Goal: Information Seeking & Learning: Check status

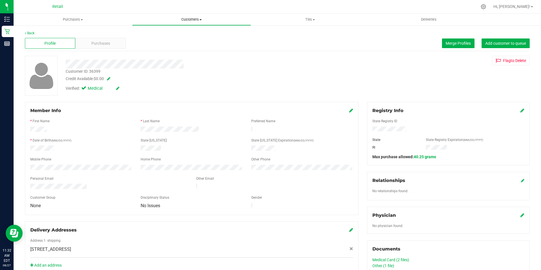
click at [190, 19] on span "Customers" at bounding box center [191, 19] width 118 height 5
click at [162, 33] on span "All customers" at bounding box center [152, 34] width 41 height 5
click at [107, 43] on span "Purchases" at bounding box center [100, 43] width 19 height 6
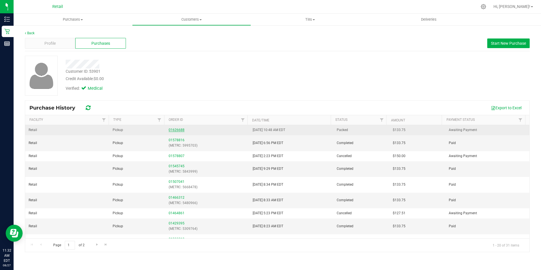
click at [174, 129] on link "01626688" at bounding box center [177, 130] width 16 height 4
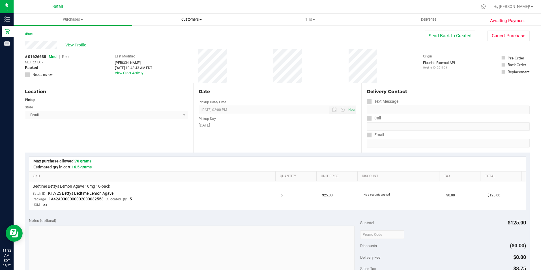
click at [191, 19] on span "Customers" at bounding box center [191, 19] width 118 height 5
click at [168, 32] on span "All customers" at bounding box center [152, 34] width 41 height 5
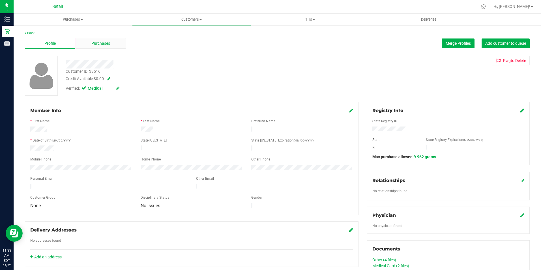
click at [100, 46] on span "Purchases" at bounding box center [100, 43] width 19 height 6
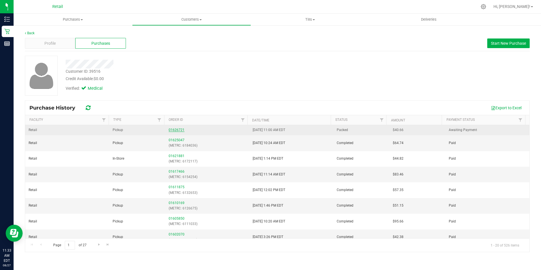
click at [172, 128] on link "01626721" at bounding box center [177, 130] width 16 height 4
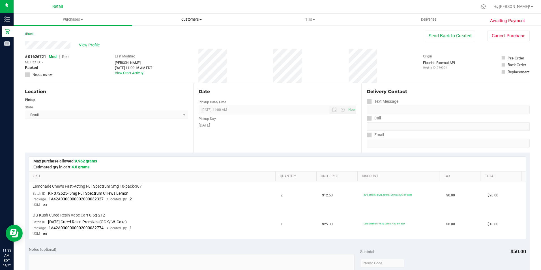
click at [197, 18] on span "Customers" at bounding box center [191, 19] width 118 height 5
click at [169, 35] on span "All customers" at bounding box center [152, 34] width 41 height 5
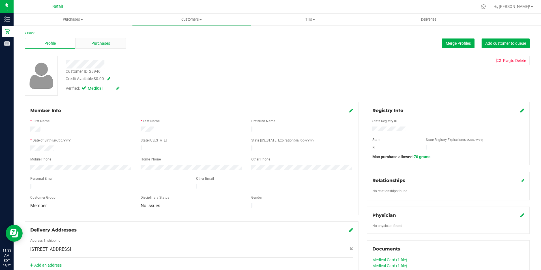
click at [86, 43] on div "Purchases" at bounding box center [100, 43] width 50 height 11
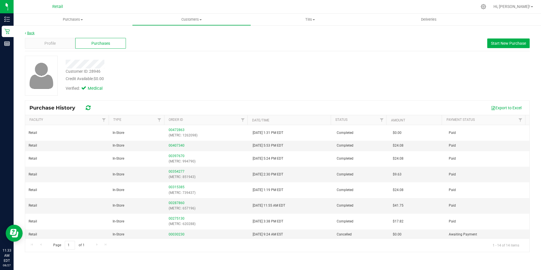
click at [31, 32] on link "Back" at bounding box center [30, 33] width 10 height 4
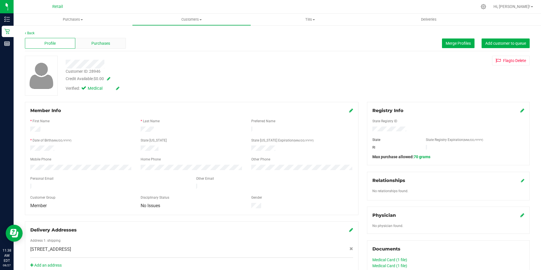
click at [98, 42] on span "Purchases" at bounding box center [100, 43] width 19 height 6
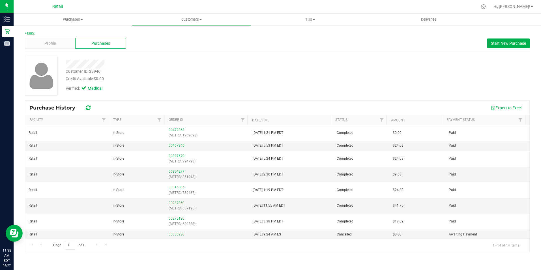
click at [33, 35] on link "Back" at bounding box center [30, 33] width 10 height 4
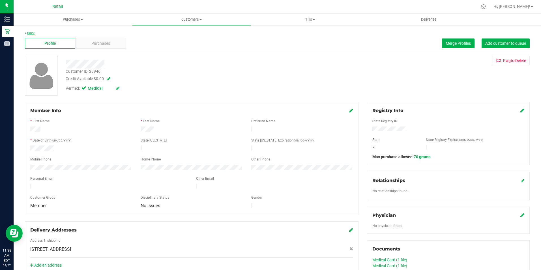
click at [26, 33] on icon at bounding box center [25, 32] width 1 height 3
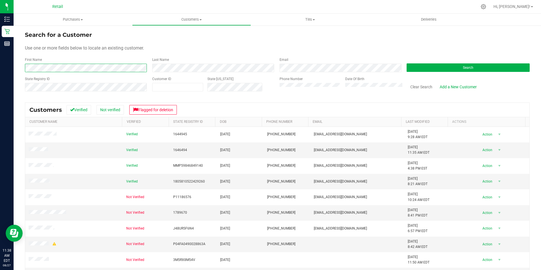
click at [85, 73] on form "Search for a Customer Use one or more fields below to locate an existing custom…" at bounding box center [277, 64] width 505 height 66
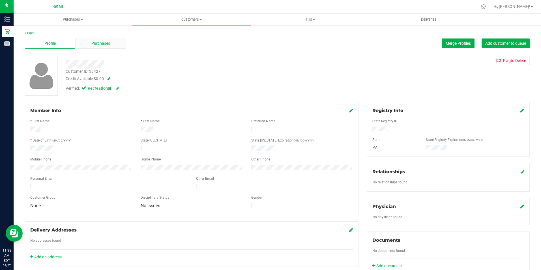
click at [98, 42] on span "Purchases" at bounding box center [100, 43] width 19 height 6
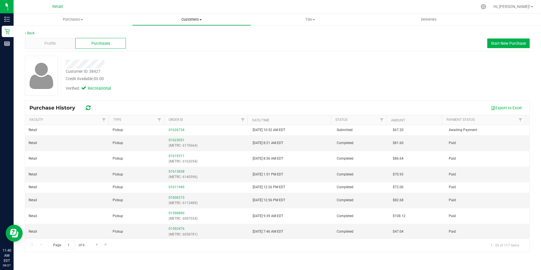
click at [200, 20] on span at bounding box center [200, 19] width 2 height 1
click at [160, 32] on span "All customers" at bounding box center [152, 34] width 41 height 5
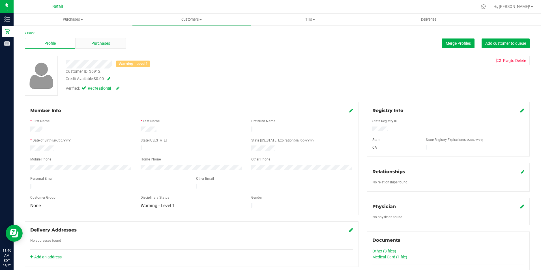
click at [100, 38] on div "Purchases" at bounding box center [100, 43] width 50 height 11
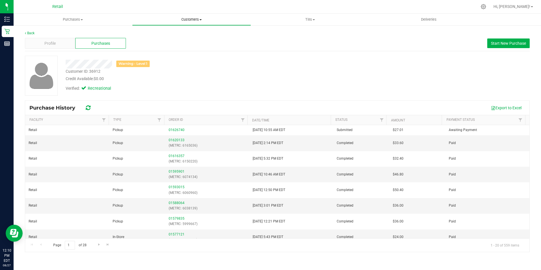
click at [194, 21] on span "Customers" at bounding box center [191, 19] width 118 height 5
click at [154, 35] on span "All customers" at bounding box center [152, 34] width 41 height 5
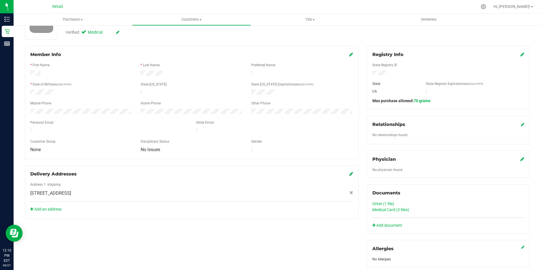
scroll to position [28, 0]
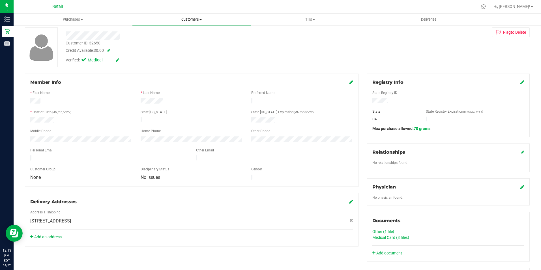
click at [189, 18] on span "Customers" at bounding box center [191, 19] width 118 height 5
click at [161, 33] on span "All customers" at bounding box center [152, 34] width 41 height 5
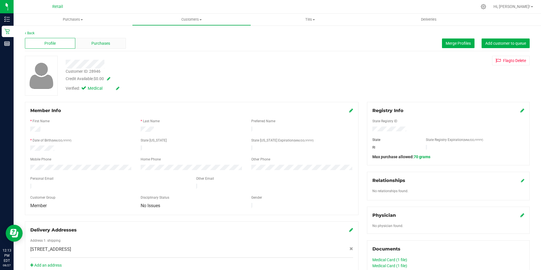
click at [96, 43] on span "Purchases" at bounding box center [100, 43] width 19 height 6
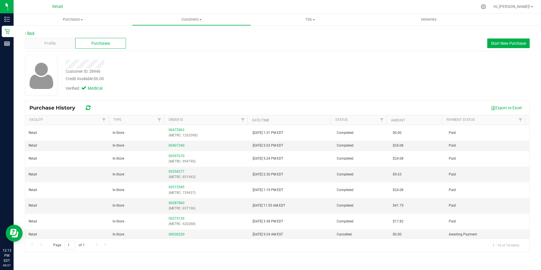
click at [29, 33] on link "Back" at bounding box center [30, 33] width 10 height 4
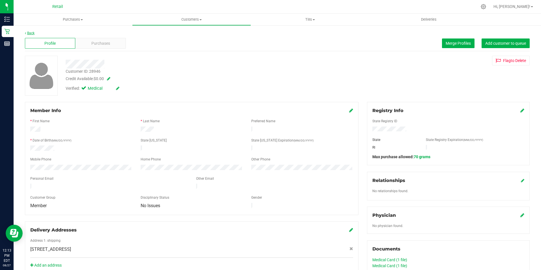
click at [31, 33] on link "Back" at bounding box center [30, 33] width 10 height 4
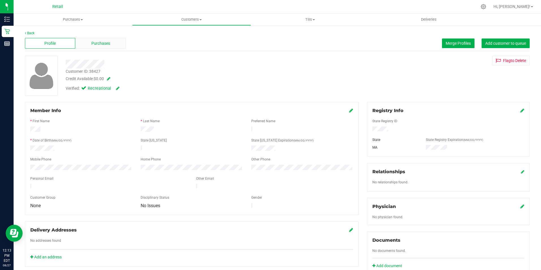
click at [103, 38] on div "Purchases" at bounding box center [100, 43] width 50 height 11
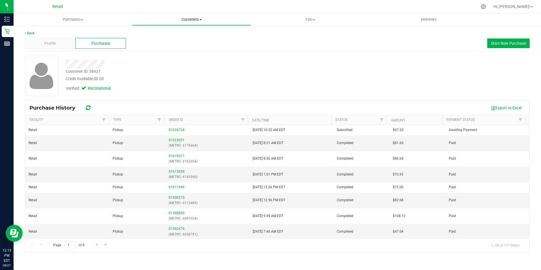
click at [196, 18] on span "Customers" at bounding box center [191, 19] width 118 height 5
click at [160, 36] on span "All customers" at bounding box center [152, 34] width 41 height 5
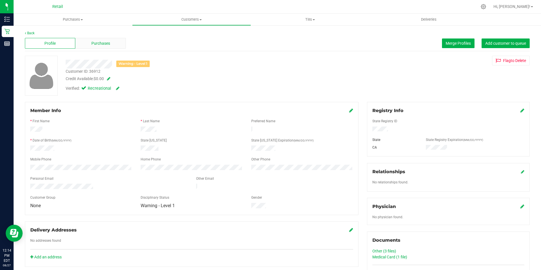
click at [107, 45] on span "Purchases" at bounding box center [100, 43] width 19 height 6
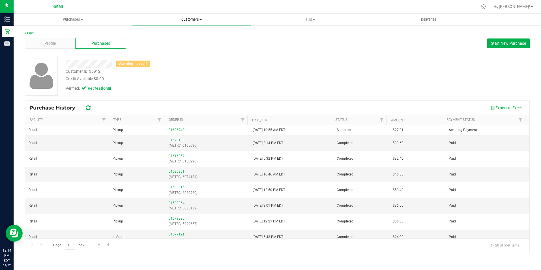
click at [193, 19] on span "Customers" at bounding box center [191, 19] width 118 height 5
click at [171, 33] on span "All customers" at bounding box center [152, 34] width 41 height 5
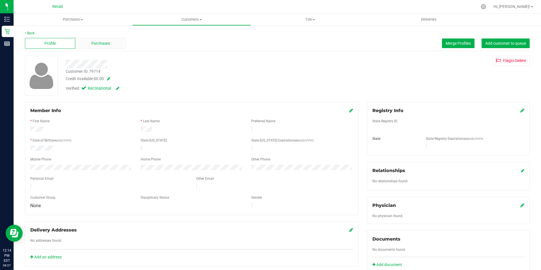
click at [110, 46] on div "Purchases" at bounding box center [100, 43] width 50 height 11
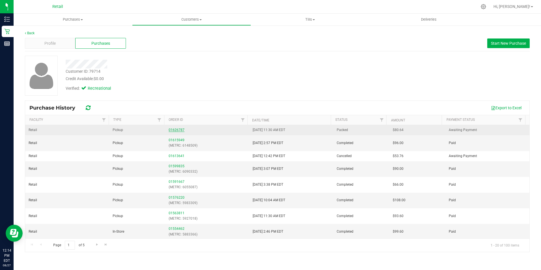
click at [176, 130] on link "01626787" at bounding box center [177, 130] width 16 height 4
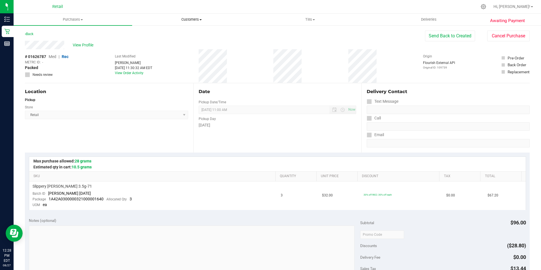
click at [187, 16] on uib-tab-heading "Customers All customers Add a new customer All physicians" at bounding box center [191, 19] width 118 height 11
click at [167, 35] on span "All customers" at bounding box center [152, 34] width 41 height 5
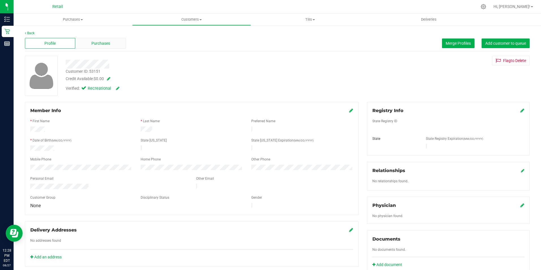
click at [95, 40] on span "Purchases" at bounding box center [100, 43] width 19 height 6
